Goal: Information Seeking & Learning: Understand process/instructions

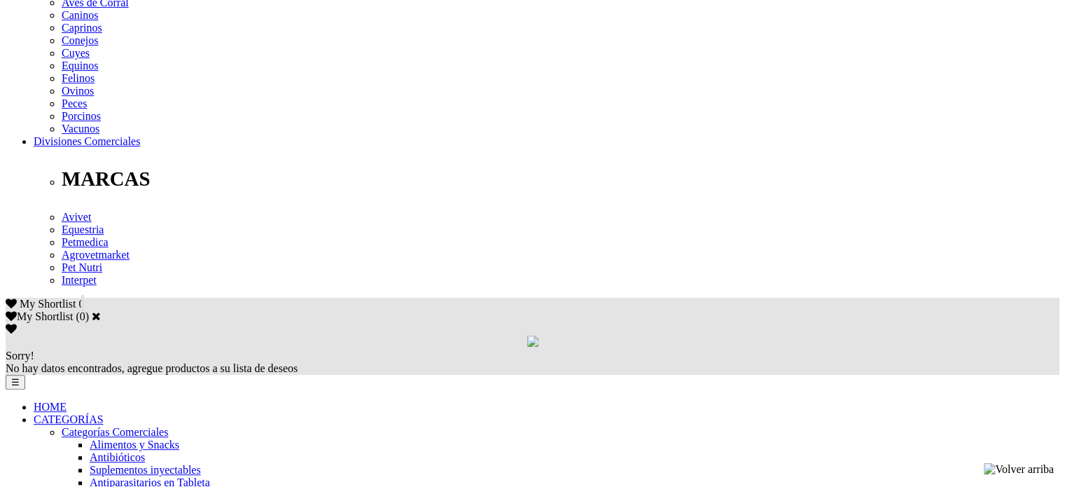
scroll to position [630, 0]
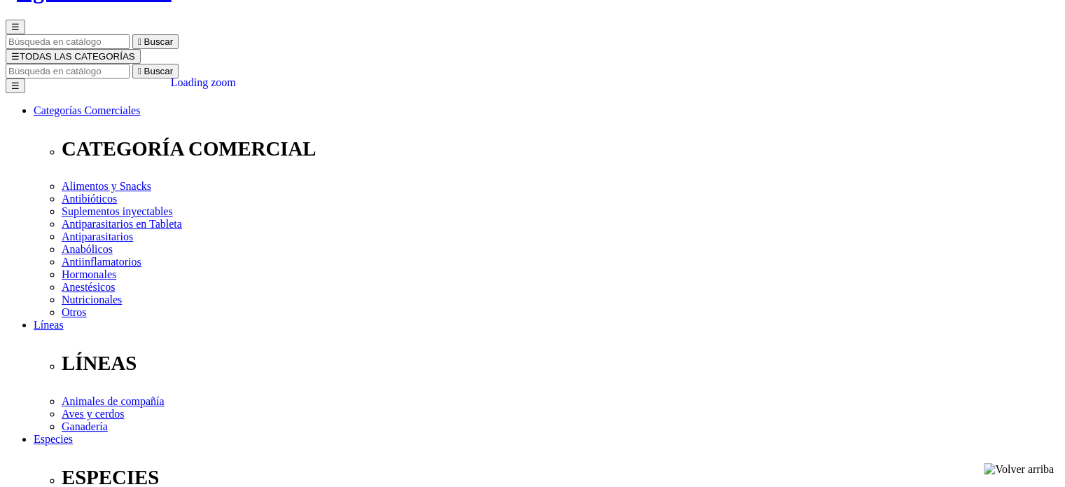
scroll to position [140, 0]
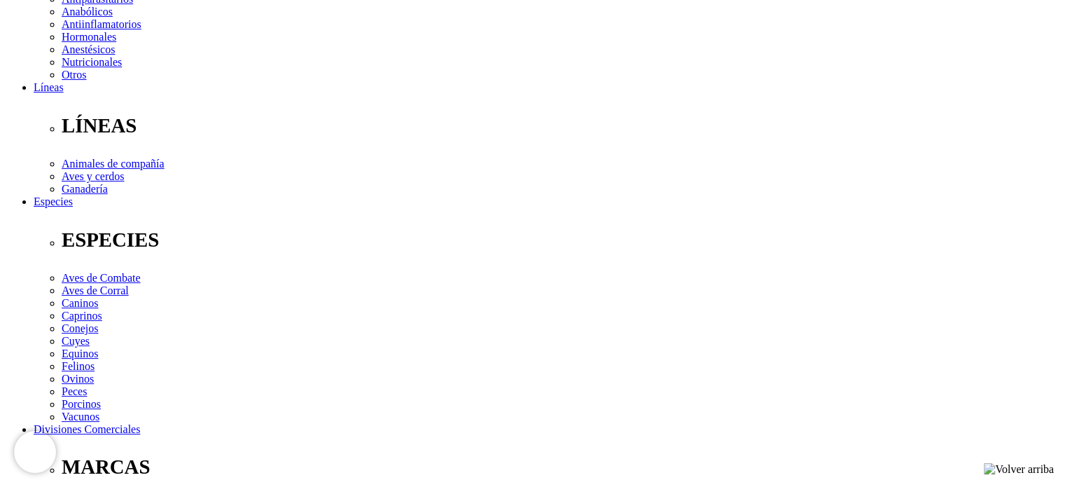
scroll to position [350, 0]
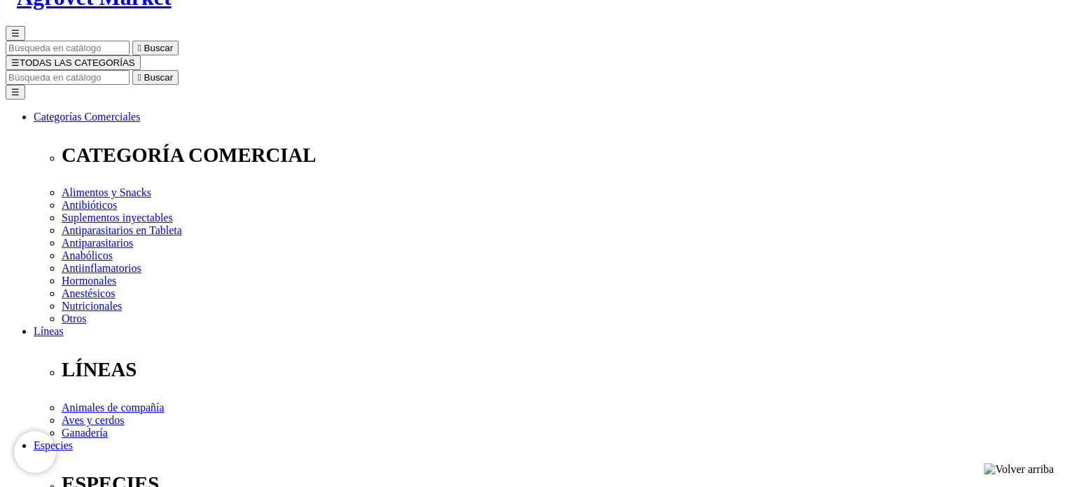
scroll to position [103, 0]
